Goal: Obtain resource: Download file/media

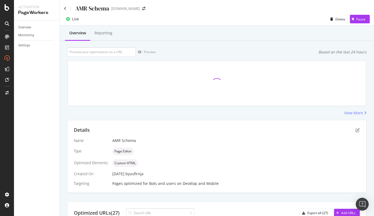
scroll to position [1, 0]
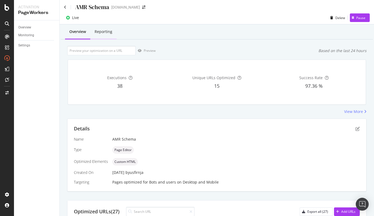
click at [112, 33] on div "Reporting" at bounding box center [104, 31] width 18 height 5
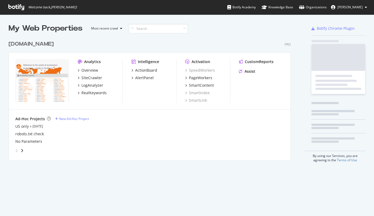
scroll to position [213, 367]
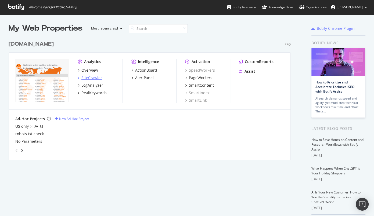
click at [93, 77] on div "SiteCrawler" at bounding box center [91, 77] width 21 height 5
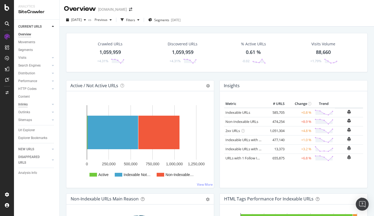
click at [23, 104] on div "Inlinks" at bounding box center [22, 105] width 9 height 6
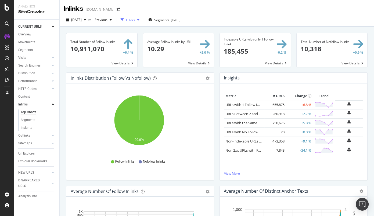
click at [138, 23] on div "Filters" at bounding box center [130, 20] width 23 height 8
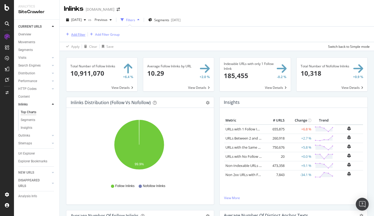
click at [72, 33] on div "Add Filter" at bounding box center [78, 34] width 14 height 5
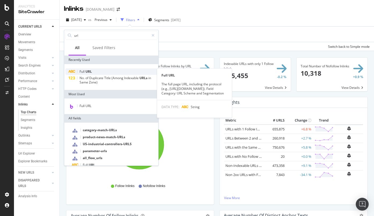
type input "url"
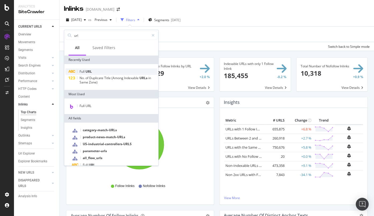
click at [91, 74] on div "Full URL" at bounding box center [111, 72] width 92 height 6
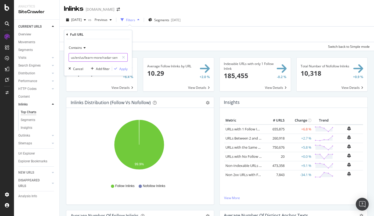
click at [95, 58] on input "us/en/us/learn-more/radar-sensor/" at bounding box center [94, 57] width 51 height 9
paste input "https://www.ifm.com/us/en/shared/machine/logistics/extendable-conveyor"
drag, startPoint x: 84, startPoint y: 57, endPoint x: 23, endPoint y: 56, distance: 60.5
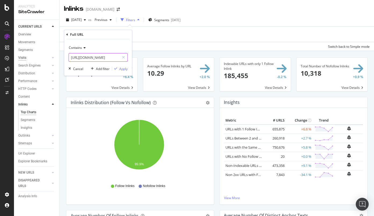
click at [23, 56] on body "Analytics SiteCrawler CURRENT URLS Overview Movements Segments Visits Analysis …" at bounding box center [187, 108] width 374 height 216
click at [88, 59] on input "https://www.ifm.com/us/en/shared/machine/logistics/extendable-conveyor" at bounding box center [94, 57] width 51 height 9
drag, startPoint x: 112, startPoint y: 56, endPoint x: -49, endPoint y: 59, distance: 160.8
click at [0, 59] on html "Analytics SiteCrawler CURRENT URLS Overview Movements Segments Visits Analysis …" at bounding box center [187, 108] width 374 height 216
type input "shared/machine/logistics/extendable-conveyor"
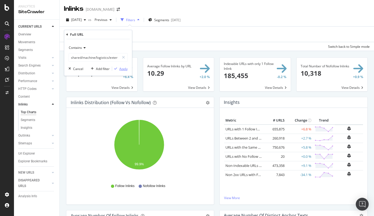
click at [124, 68] on div "Apply" at bounding box center [123, 68] width 8 height 5
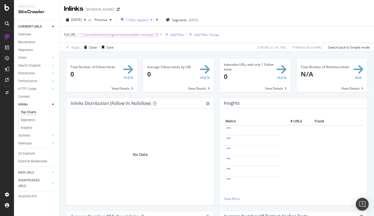
click at [94, 35] on span "^.*shared/machine/logistics/extendable-conveyor.*$" at bounding box center [118, 35] width 79 height 8
click at [94, 54] on input "shared/machine/logistics/extendable-conveyor" at bounding box center [94, 57] width 51 height 9
paste input "https://www.ifm.com/us/en/"
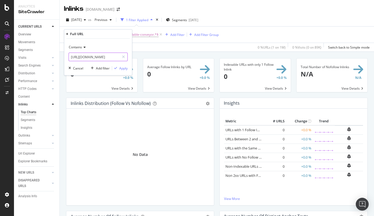
click at [102, 56] on input "https://www.ifm.com/us/en/shared/machine/logistics/extendable-conveyor" at bounding box center [94, 57] width 51 height 9
paste input "us/industries/automotive/metal-processing/continuous-caste"
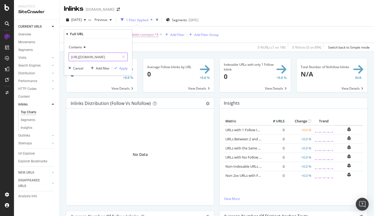
drag, startPoint x: 102, startPoint y: 56, endPoint x: 1, endPoint y: 49, distance: 102.1
click at [0, 49] on html "Analytics SiteCrawler CURRENT URLS Overview Movements Segments Visits Analysis …" at bounding box center [187, 108] width 374 height 216
click at [102, 54] on input "https://www.ifm.com/us/en/us/industries/automotive/metal-processing/continuous-…" at bounding box center [94, 57] width 51 height 9
drag, startPoint x: 113, startPoint y: 57, endPoint x: -22, endPoint y: 56, distance: 134.2
click at [0, 56] on html "Analytics SiteCrawler CURRENT URLS Overview Movements Segments Visits Analysis …" at bounding box center [187, 108] width 374 height 216
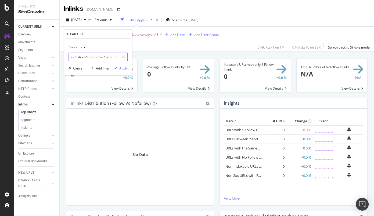
type input "industries/automotive/metal-processing/continuous-caster"
drag, startPoint x: 125, startPoint y: 70, endPoint x: 121, endPoint y: 75, distance: 6.6
click at [125, 70] on div "Apply" at bounding box center [123, 68] width 8 height 5
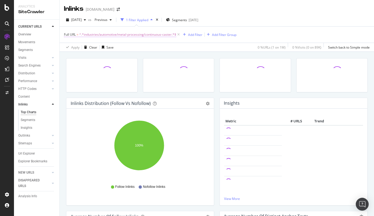
click at [126, 35] on span "^.*industries/automotive/metal-processing/continuous-caster.*$" at bounding box center [127, 35] width 97 height 8
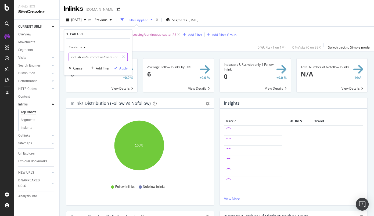
click at [113, 57] on input "industries/automotive/metal-processing/continuous-caster" at bounding box center [94, 57] width 51 height 9
type input "industries/automotive/metal-processing"
click at [122, 69] on div "Apply" at bounding box center [123, 68] width 8 height 5
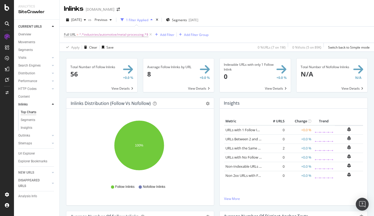
click at [113, 69] on span at bounding box center [101, 76] width 71 height 34
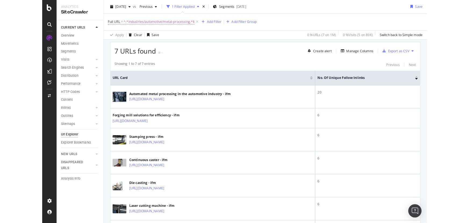
scroll to position [98, 0]
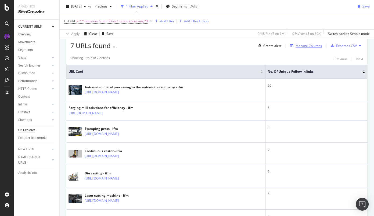
click at [312, 45] on div "Manage Columns" at bounding box center [309, 46] width 26 height 5
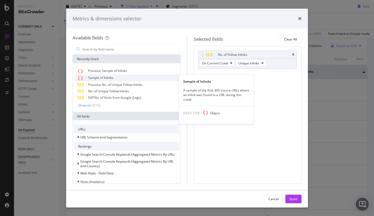
click at [136, 78] on div "Sample of Inlinks" at bounding box center [126, 78] width 105 height 7
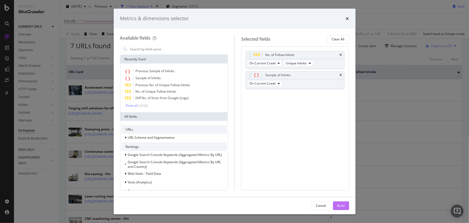
click at [340, 204] on div "Build" at bounding box center [341, 205] width 8 height 5
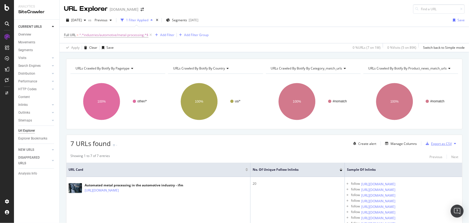
click at [374, 143] on div "Export as CSV" at bounding box center [441, 143] width 21 height 5
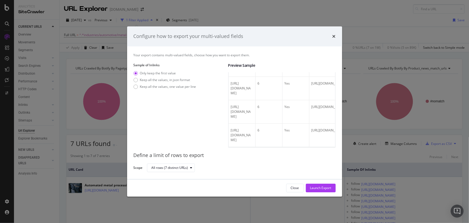
scroll to position [281, 0]
click at [184, 87] on div "Keep all the values, one value per line" at bounding box center [168, 86] width 56 height 5
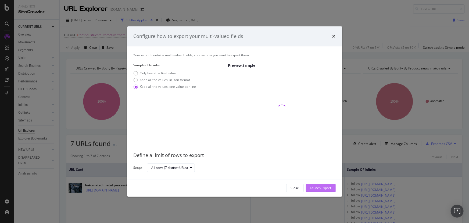
click at [320, 189] on div "Launch Export" at bounding box center [320, 187] width 21 height 5
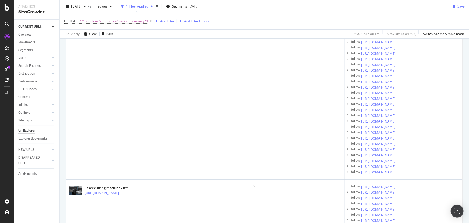
scroll to position [171, 0]
click at [34, 93] on div "DataExports" at bounding box center [30, 92] width 21 height 5
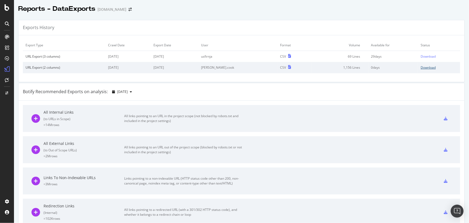
click at [374, 66] on div "Download" at bounding box center [428, 67] width 15 height 5
click at [24, 80] on div "Export Type Crawl Date Export Date User Format Volume Available for Status URL …" at bounding box center [242, 58] width 446 height 46
click at [374, 56] on div "Download" at bounding box center [428, 56] width 15 height 5
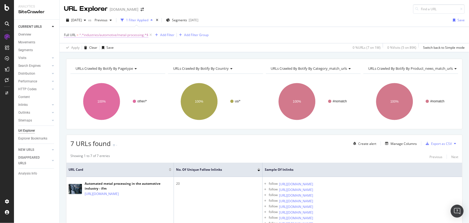
click at [101, 33] on span "^.*industries/automotive/metal-processing.*$" at bounding box center [113, 35] width 69 height 8
click at [92, 60] on input "industries/automotive/metal-processing" at bounding box center [94, 57] width 51 height 9
paste input "https://www.ifm.com/us/en/us/machine-solutions/facilities/induction-motor"
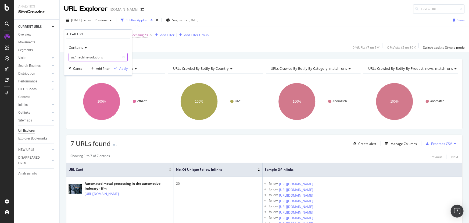
type input "us/machine-solutions"
click at [124, 67] on div "Apply" at bounding box center [123, 68] width 8 height 5
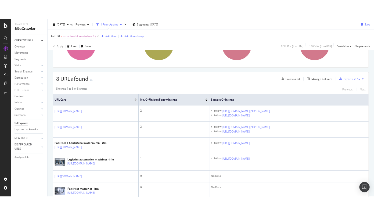
scroll to position [73, 0]
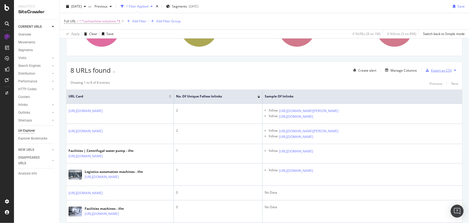
click at [374, 68] on div "Export as CSV" at bounding box center [441, 70] width 21 height 5
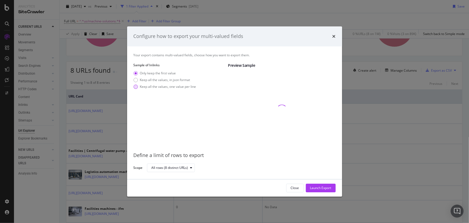
click at [176, 85] on div "Keep all the values, one value per line" at bounding box center [168, 86] width 56 height 5
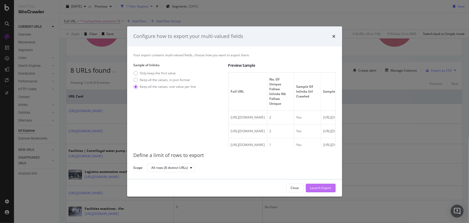
click at [328, 189] on div "Launch Export" at bounding box center [320, 187] width 21 height 5
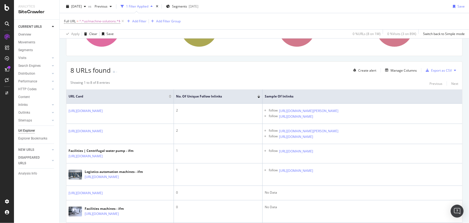
click at [343, 59] on div "URLs Crawled By Botify By pagetype Chart (by Value) Table Expand Export as CSV …" at bounding box center [264, 136] width 409 height 302
click at [29, 91] on div "DataExports" at bounding box center [30, 92] width 21 height 5
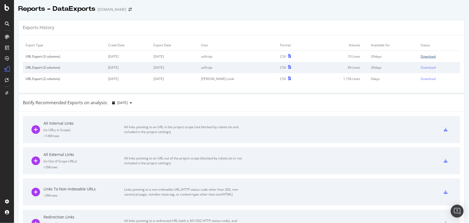
click at [374, 55] on div "Download" at bounding box center [428, 56] width 15 height 5
